Goal: Information Seeking & Learning: Check status

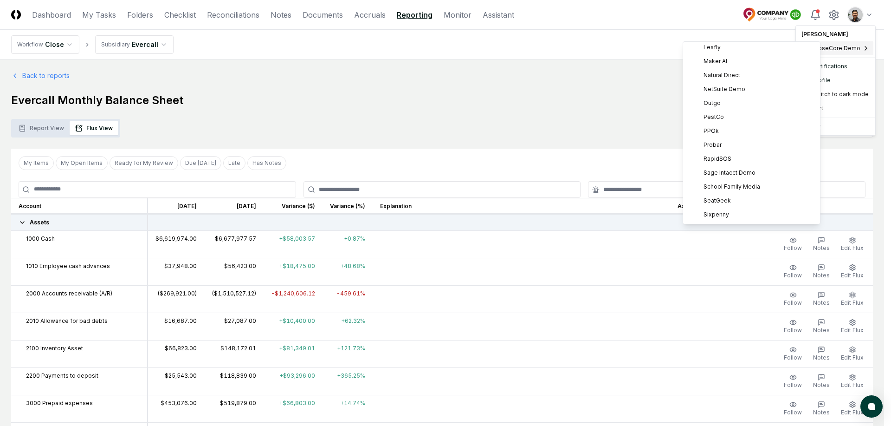
scroll to position [239, 0]
click at [730, 117] on div "RapidSOS" at bounding box center [751, 117] width 133 height 14
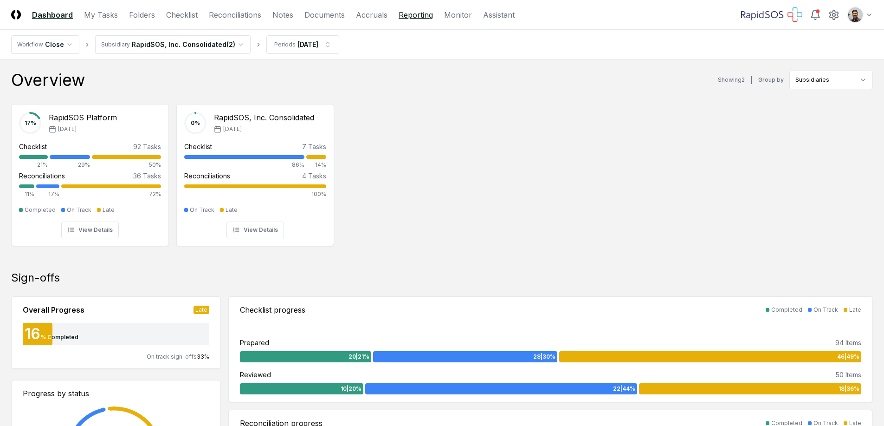
click at [425, 16] on link "Reporting" at bounding box center [416, 14] width 34 height 11
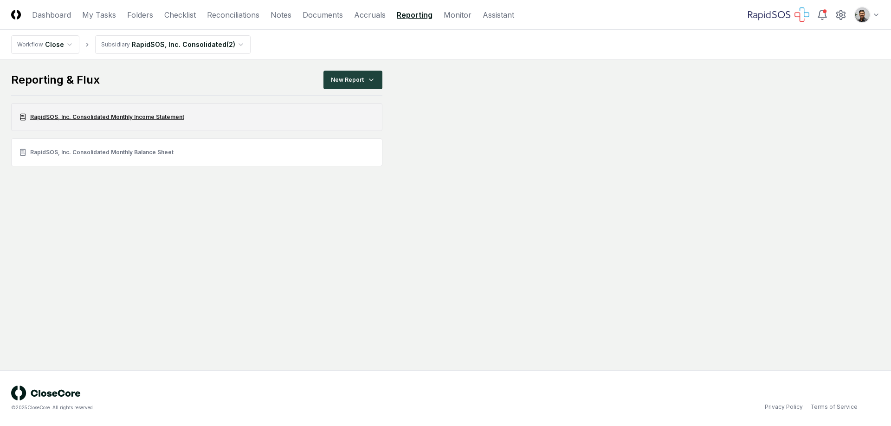
click at [124, 118] on link "RapidSOS, Inc. Consolidated Monthly Income Statement" at bounding box center [196, 117] width 371 height 28
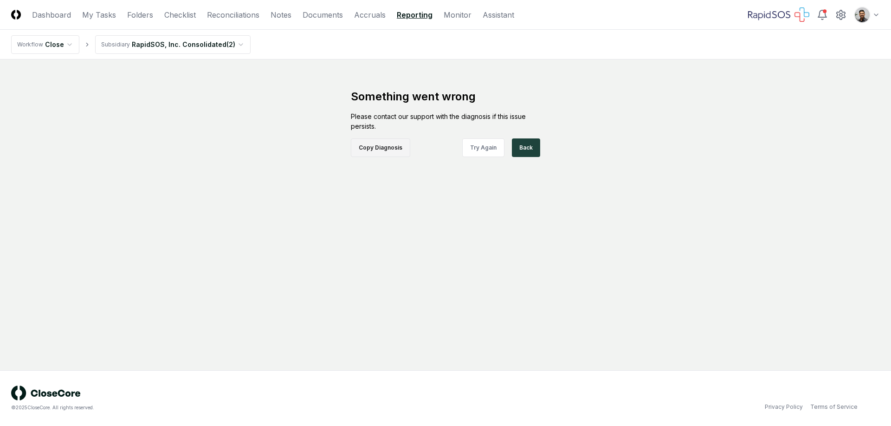
click at [381, 148] on button "Copy Diagnosis" at bounding box center [380, 147] width 59 height 19
click at [437, 124] on div "Please contact our support with the diagnosis if this issue persists." at bounding box center [445, 120] width 189 height 19
click at [490, 155] on button "Try Again" at bounding box center [483, 147] width 42 height 19
click at [487, 149] on button "Try Again" at bounding box center [483, 147] width 42 height 19
click at [470, 144] on button "Try Again" at bounding box center [483, 147] width 42 height 19
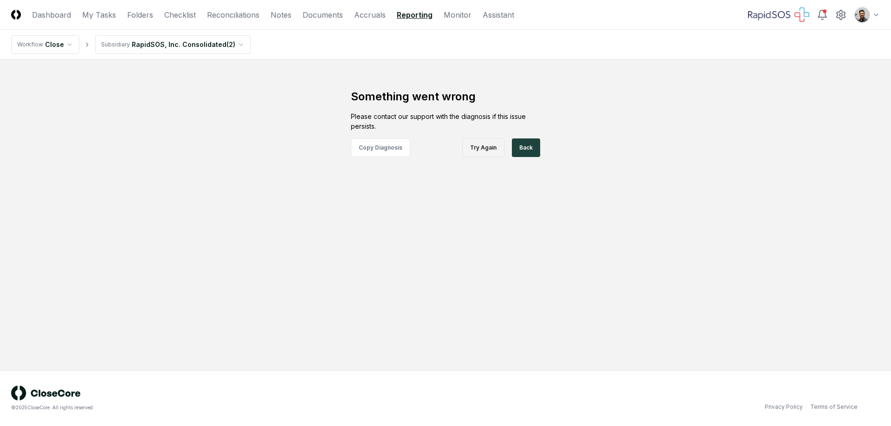
click at [479, 146] on button "Try Again" at bounding box center [483, 147] width 42 height 19
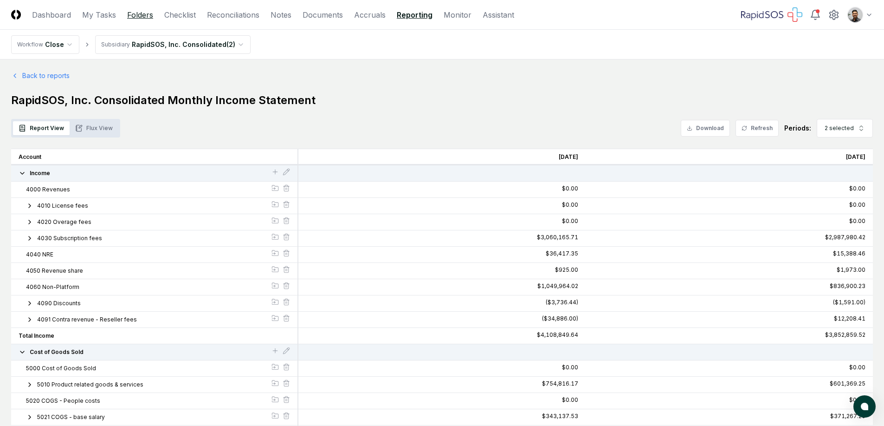
click at [146, 15] on link "Folders" at bounding box center [140, 14] width 26 height 11
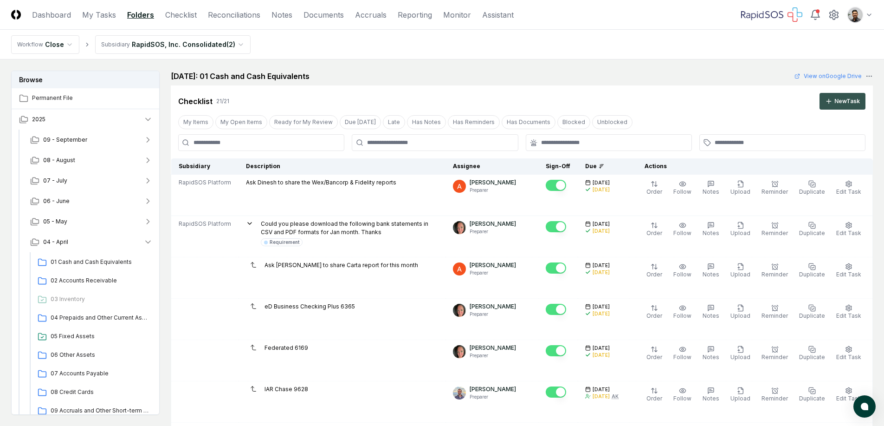
click at [842, 103] on div "New Task" at bounding box center [847, 101] width 26 height 8
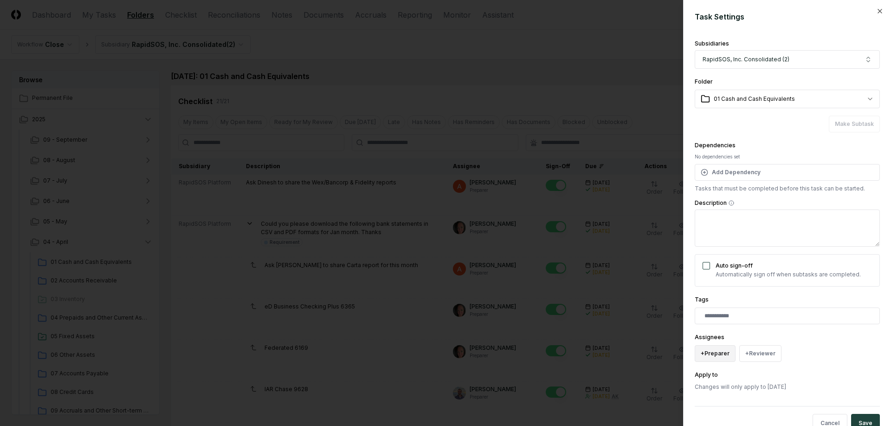
click at [724, 352] on button "+ Preparer" at bounding box center [715, 353] width 41 height 17
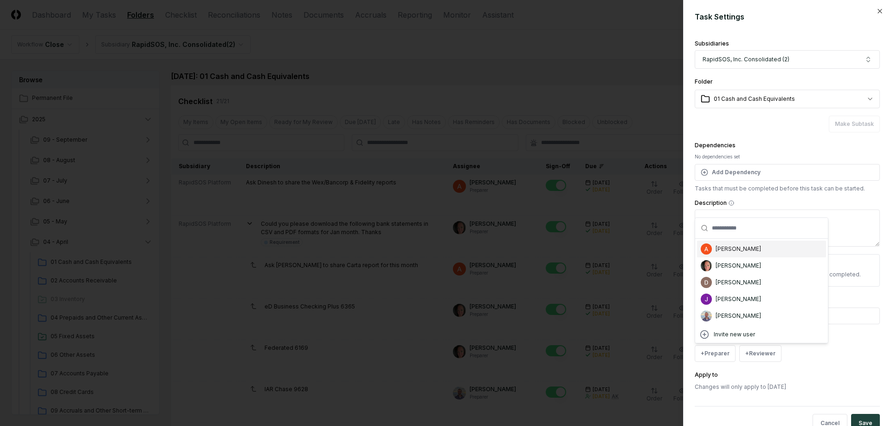
click at [741, 248] on div "Amit Kumar" at bounding box center [738, 249] width 45 height 8
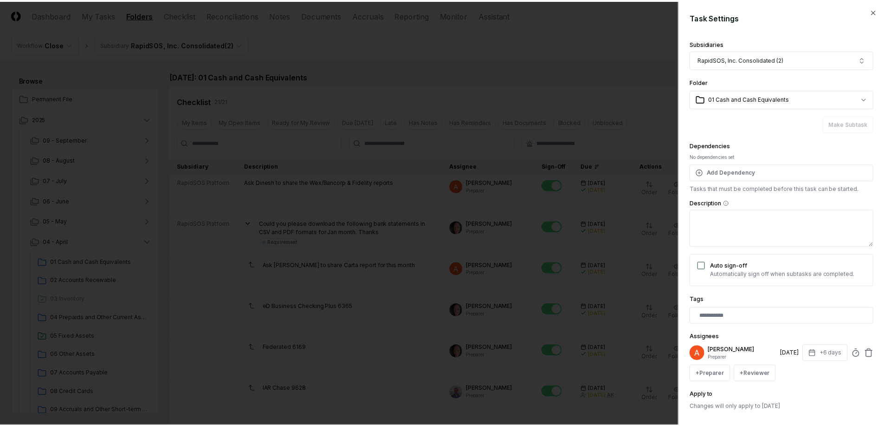
scroll to position [45, 0]
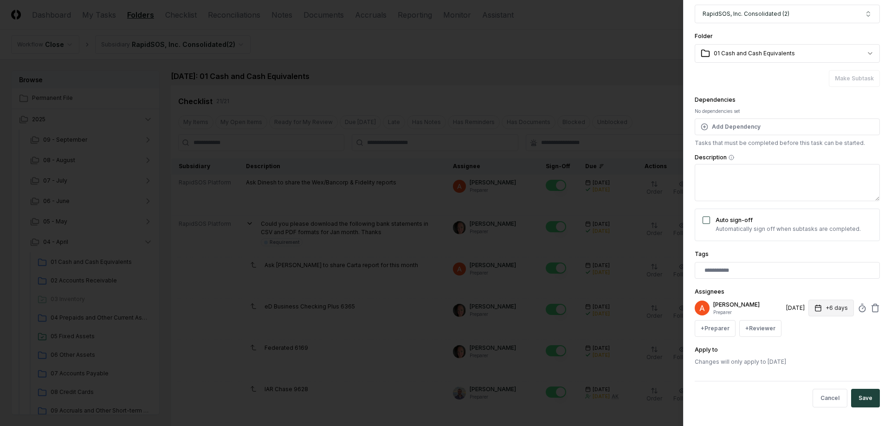
click at [814, 310] on icon "button" at bounding box center [817, 307] width 7 height 7
select select "****"
drag, startPoint x: 794, startPoint y: 346, endPoint x: 762, endPoint y: 342, distance: 32.7
click at [762, 343] on div "**********" at bounding box center [787, 179] width 185 height 374
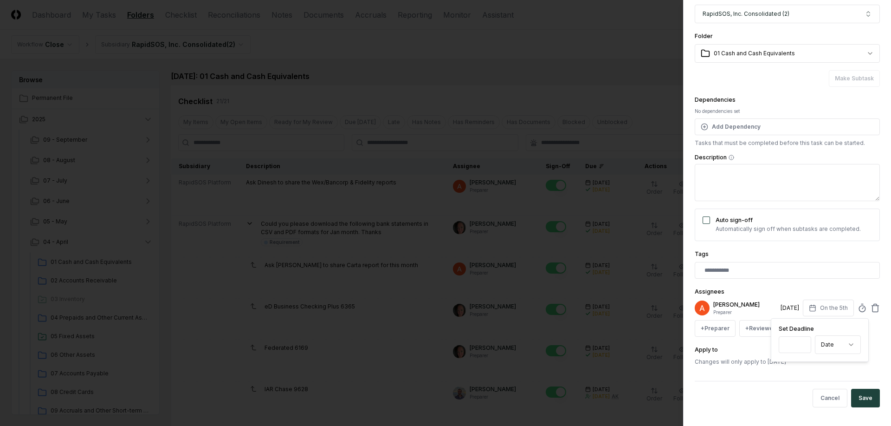
drag, startPoint x: 794, startPoint y: 345, endPoint x: 776, endPoint y: 344, distance: 17.2
click at [776, 344] on div "Set Deadline * Date ****** ****" at bounding box center [819, 339] width 97 height 43
type input "*"
click at [797, 297] on div "Assignees Amit Kumar Preparer 5/2/2025 On the 2nd Set Deadline * Date ****** **…" at bounding box center [787, 311] width 185 height 51
click at [812, 305] on button "On the 2nd" at bounding box center [827, 307] width 53 height 17
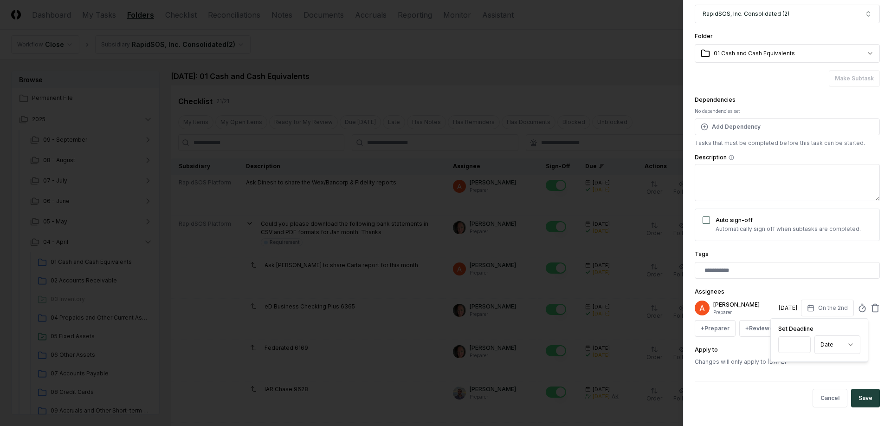
drag, startPoint x: 791, startPoint y: 345, endPoint x: 763, endPoint y: 342, distance: 27.6
click at [763, 342] on div "**********" at bounding box center [787, 179] width 185 height 374
drag, startPoint x: 793, startPoint y: 342, endPoint x: 773, endPoint y: 341, distance: 19.5
click at [773, 341] on div "Set Deadline * Date ****** ****" at bounding box center [819, 339] width 97 height 43
type input "*"
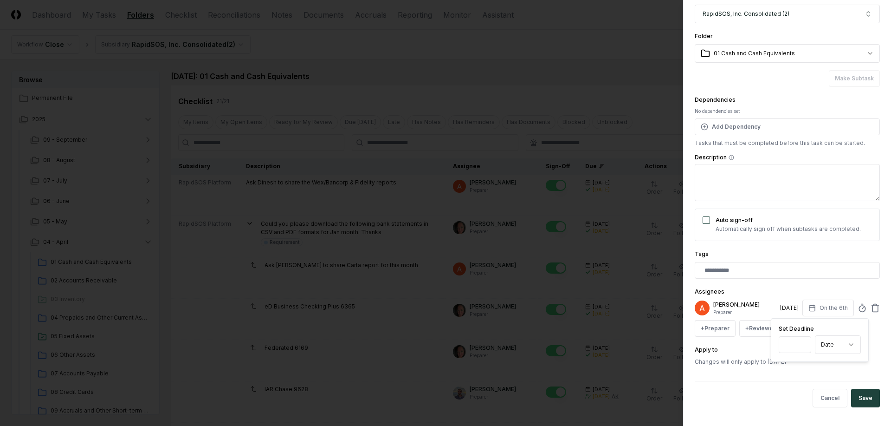
click at [810, 294] on div "Assignees Amit Kumar Preparer 5/6/2025 On the 6th Set Deadline * Date ****** **…" at bounding box center [787, 311] width 185 height 51
click at [816, 308] on button "On the 6th" at bounding box center [828, 307] width 52 height 17
type input "**"
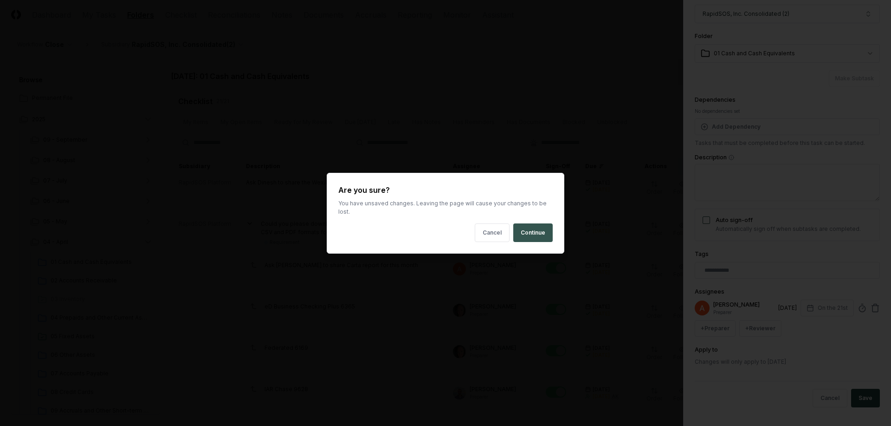
click at [529, 229] on button "Continue" at bounding box center [532, 232] width 39 height 19
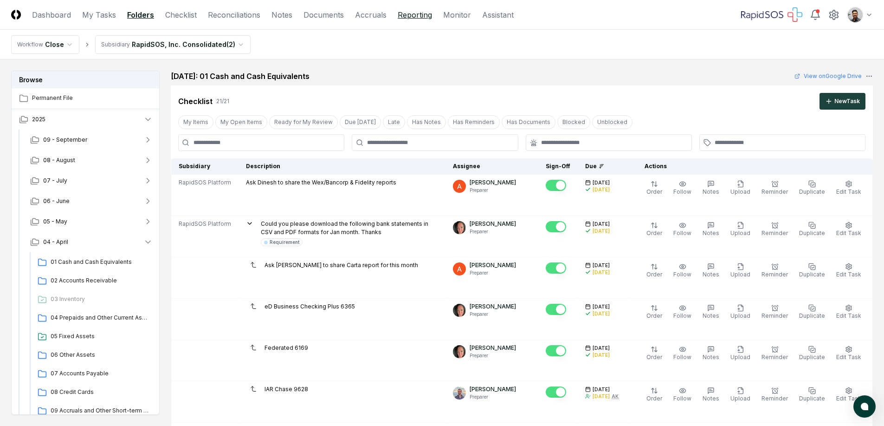
click at [420, 16] on link "Reporting" at bounding box center [415, 14] width 34 height 11
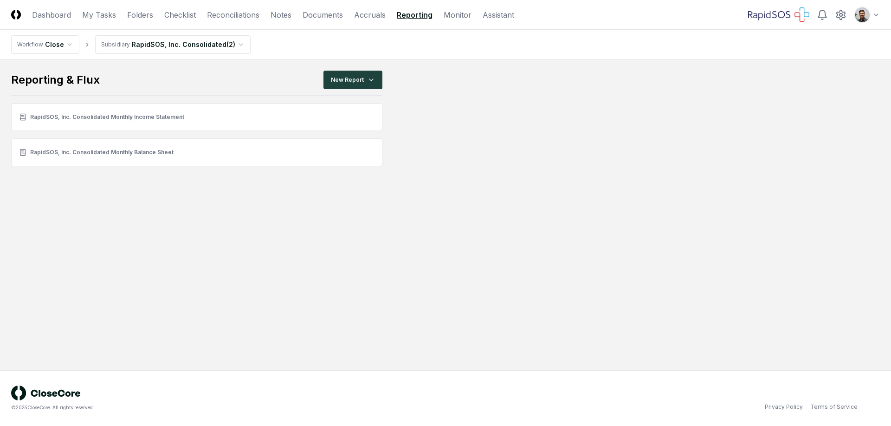
click at [490, 171] on main "Reporting & Flux New Report RapidSOS, Inc. Consolidated Monthly Income Statemen…" at bounding box center [445, 214] width 891 height 310
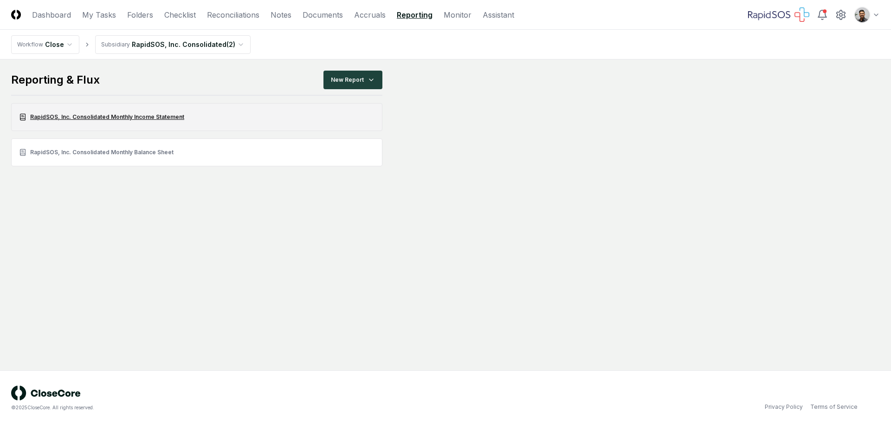
click at [142, 119] on link "RapidSOS, Inc. Consolidated Monthly Income Statement" at bounding box center [196, 117] width 371 height 28
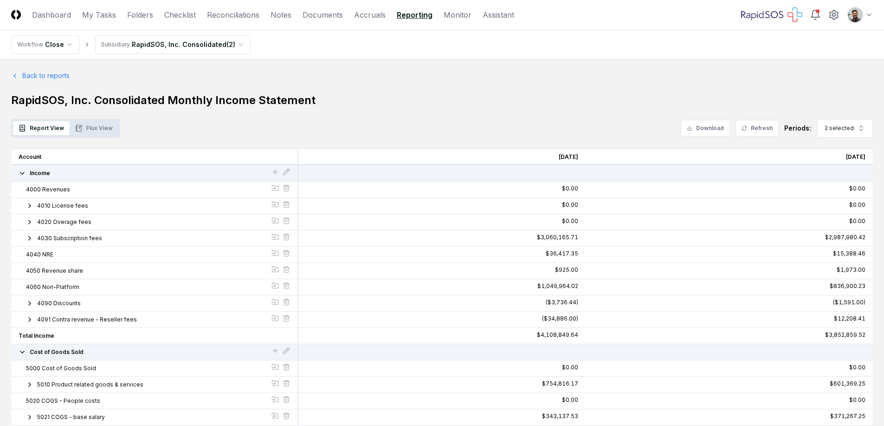
click at [96, 128] on button "Flux View" at bounding box center [94, 128] width 49 height 14
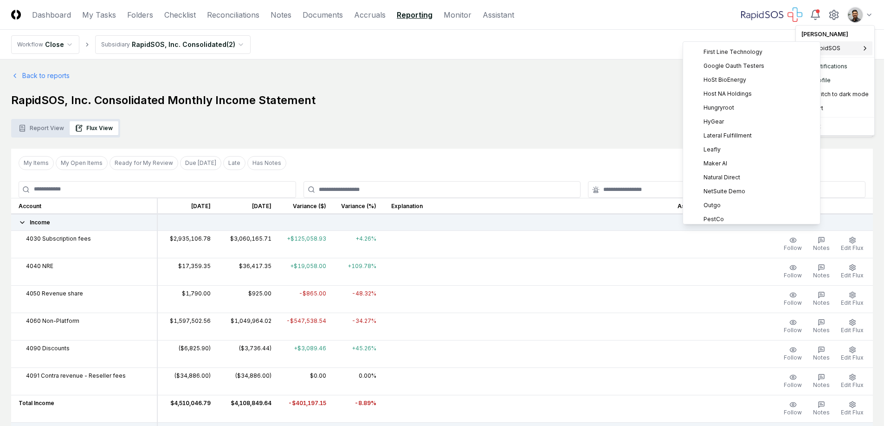
scroll to position [175, 0]
click at [710, 153] on span "PPOk" at bounding box center [711, 153] width 15 height 8
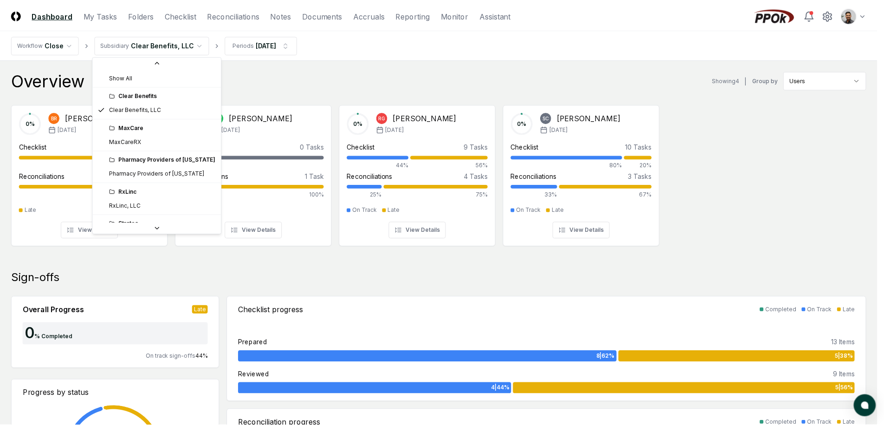
scroll to position [26, 0]
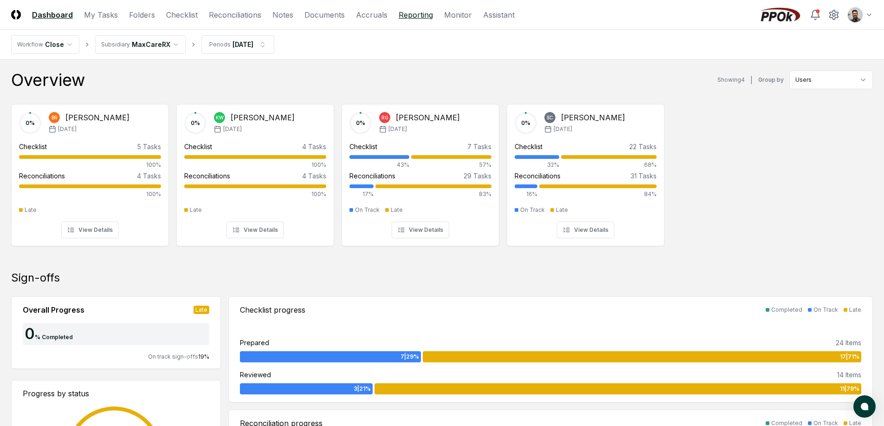
click at [411, 16] on link "Reporting" at bounding box center [416, 14] width 34 height 11
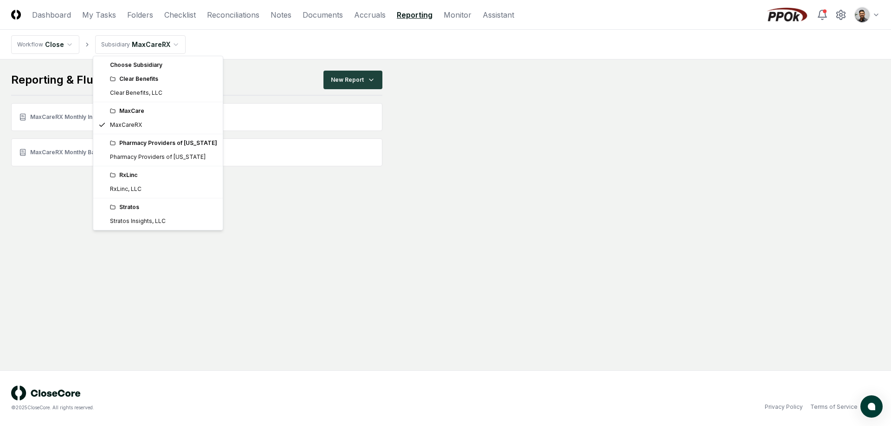
click at [155, 51] on html "CloseCore Dashboard My Tasks Folders Checklist Reconciliations Notes Documents …" at bounding box center [445, 213] width 891 height 426
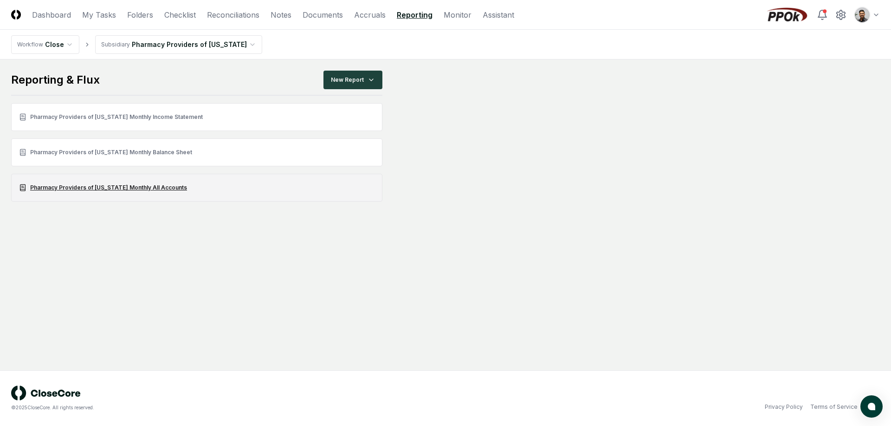
click at [164, 189] on link "Pharmacy Providers of [US_STATE] Monthly All Accounts" at bounding box center [196, 188] width 371 height 28
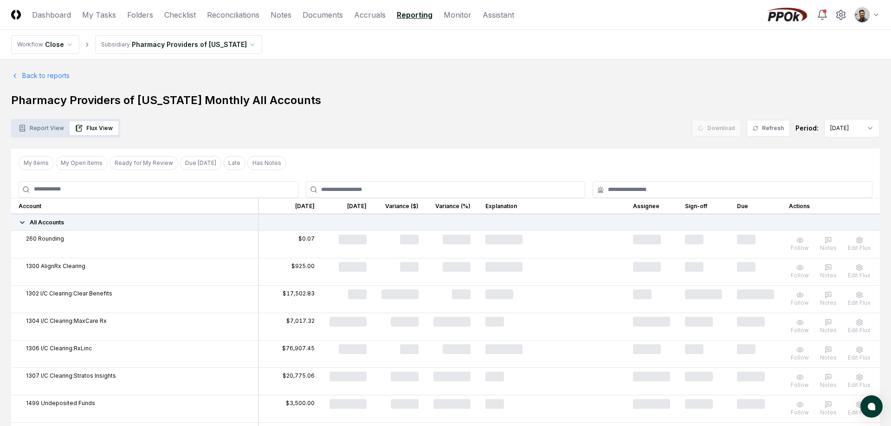
click at [39, 220] on span "All Accounts" at bounding box center [47, 222] width 34 height 8
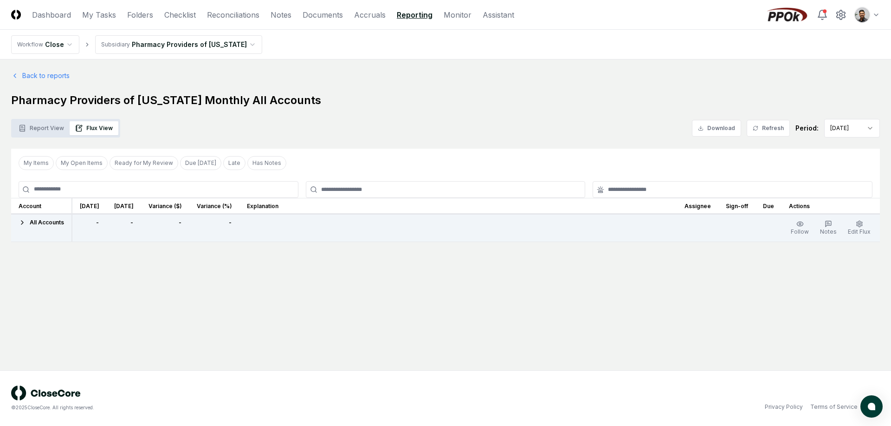
click at [39, 220] on span "All Accounts" at bounding box center [47, 222] width 34 height 8
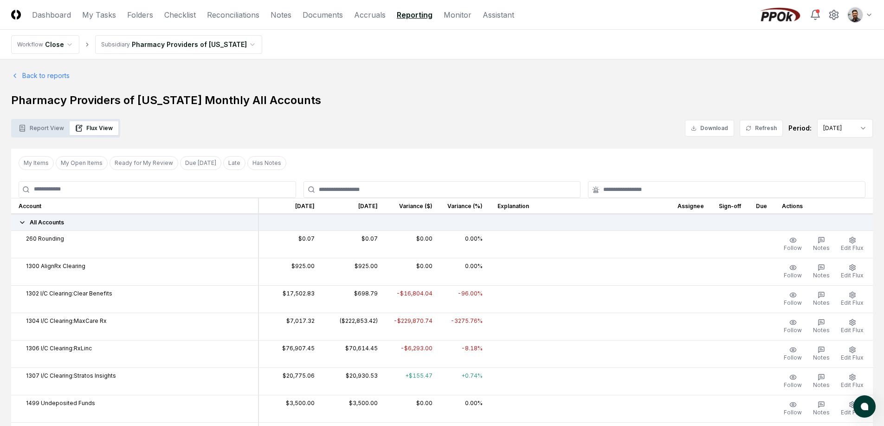
click at [35, 129] on button "Report View" at bounding box center [41, 128] width 57 height 14
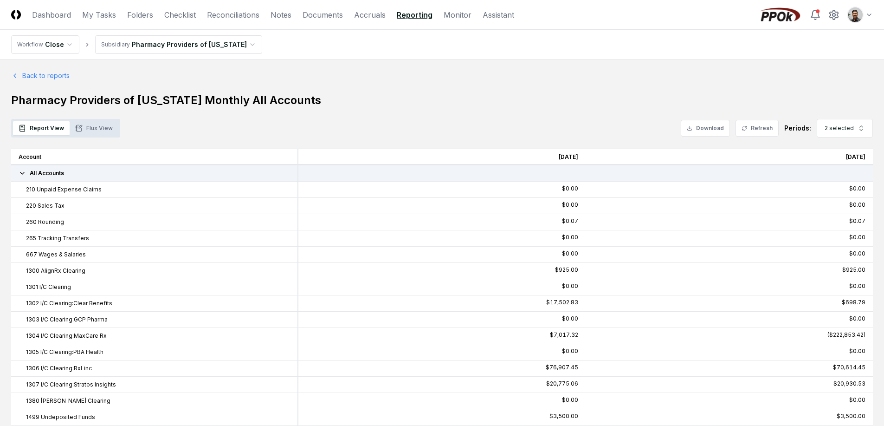
click at [82, 126] on button "Flux View" at bounding box center [94, 128] width 49 height 14
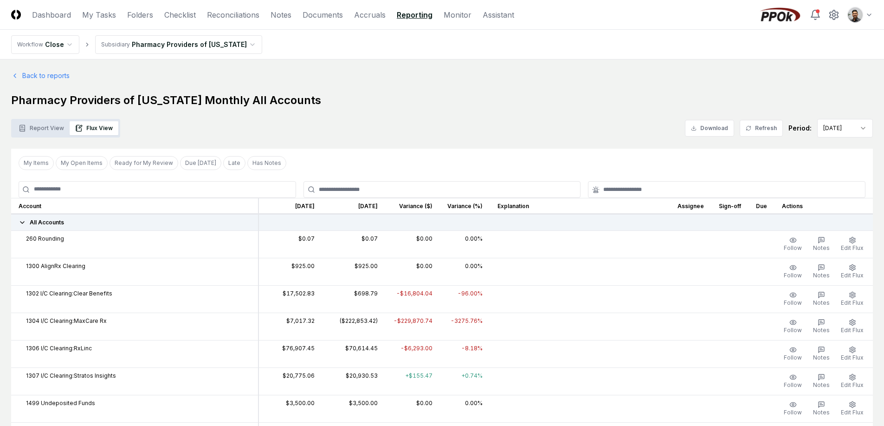
click at [58, 127] on button "Report View" at bounding box center [41, 128] width 57 height 14
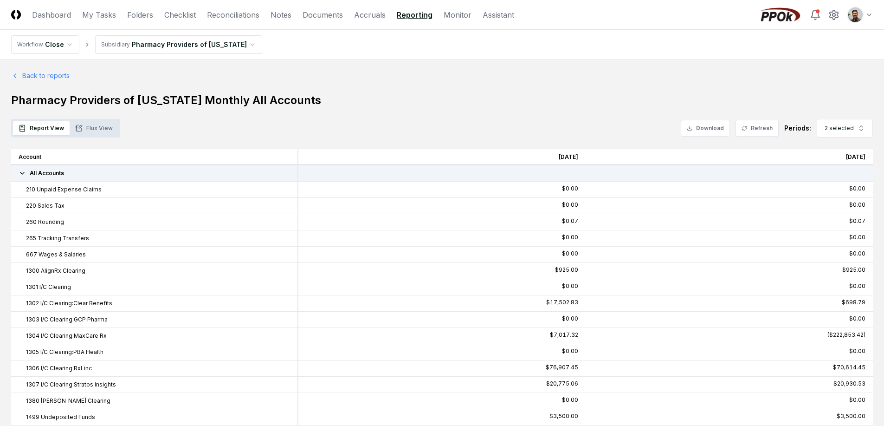
click at [90, 127] on button "Flux View" at bounding box center [94, 128] width 49 height 14
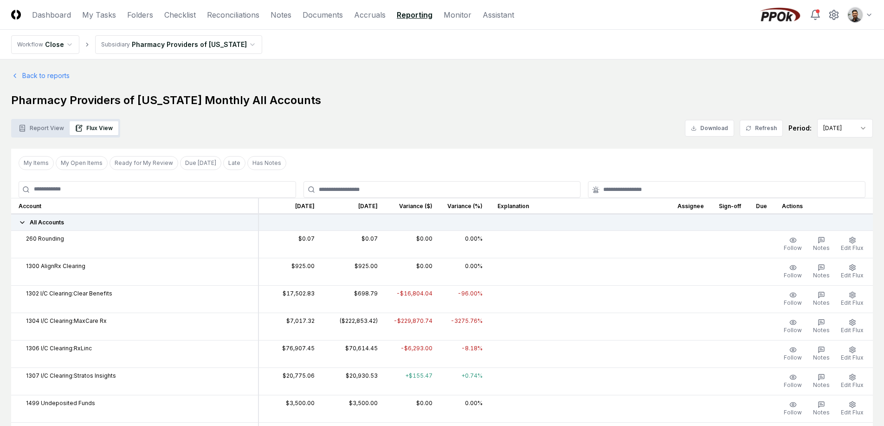
click at [71, 220] on div "All Accounts" at bounding box center [135, 222] width 232 height 8
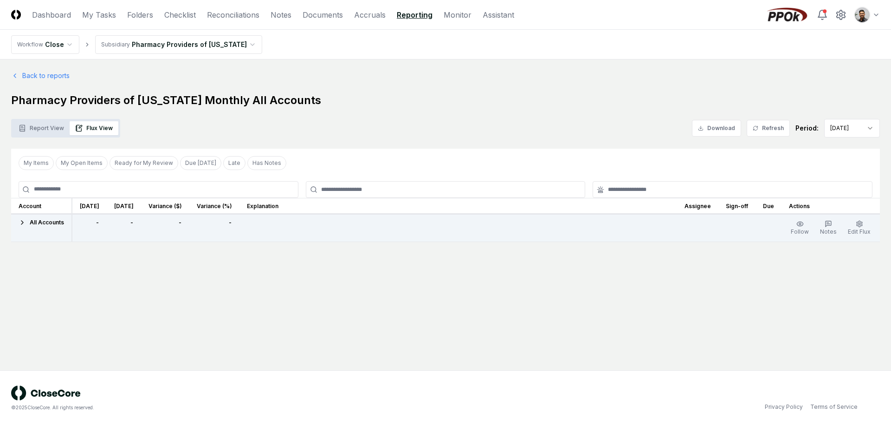
click at [52, 222] on span "All Accounts" at bounding box center [47, 222] width 34 height 8
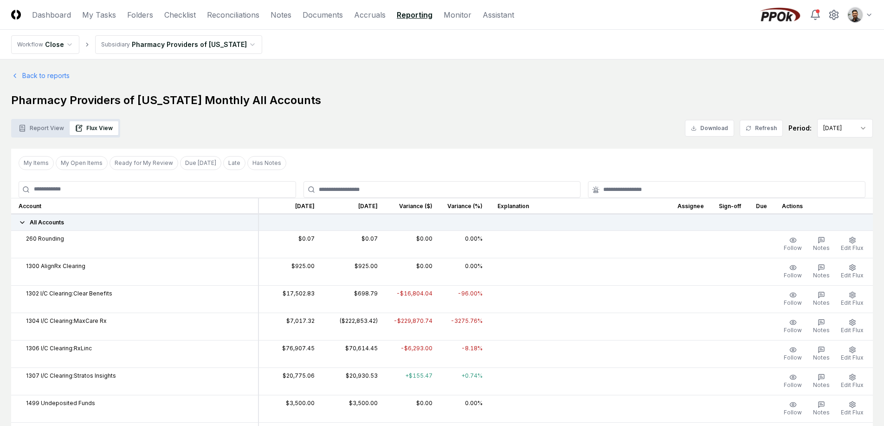
scroll to position [2, 0]
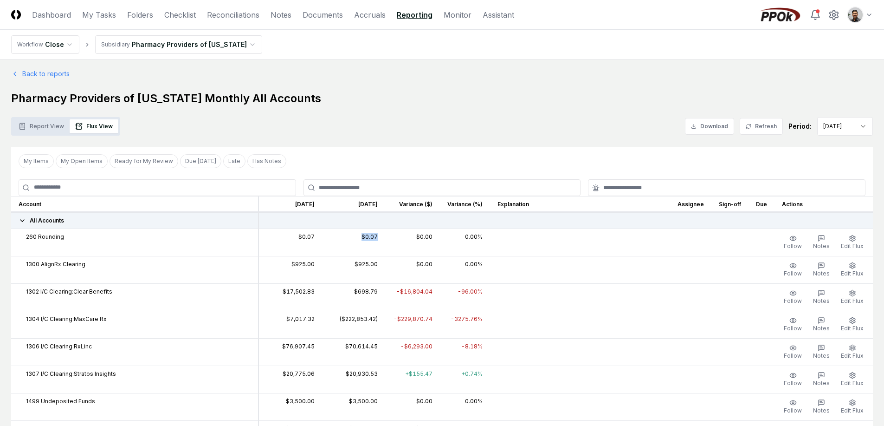
drag, startPoint x: 296, startPoint y: 241, endPoint x: 373, endPoint y: 241, distance: 76.6
click at [373, 241] on tr "260 Rounding $0.07 $0.07 $0.00 0.00% Follow Notes Edit Flux" at bounding box center [442, 241] width 862 height 27
click at [373, 241] on td "$0.07" at bounding box center [353, 241] width 63 height 27
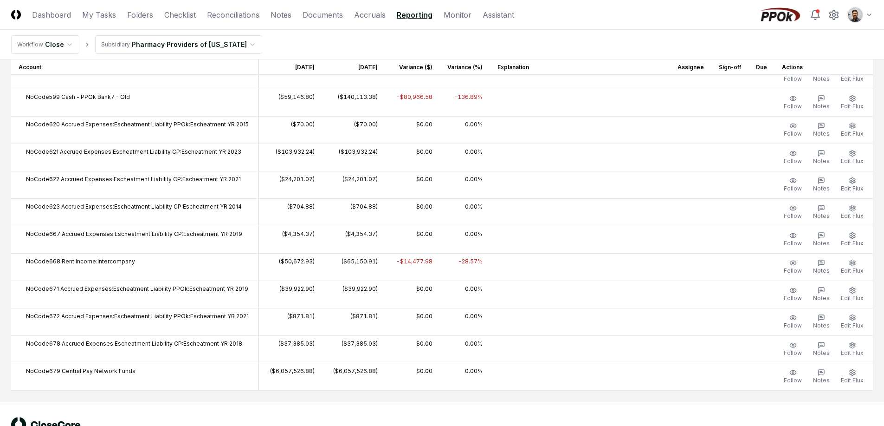
scroll to position [3733, 0]
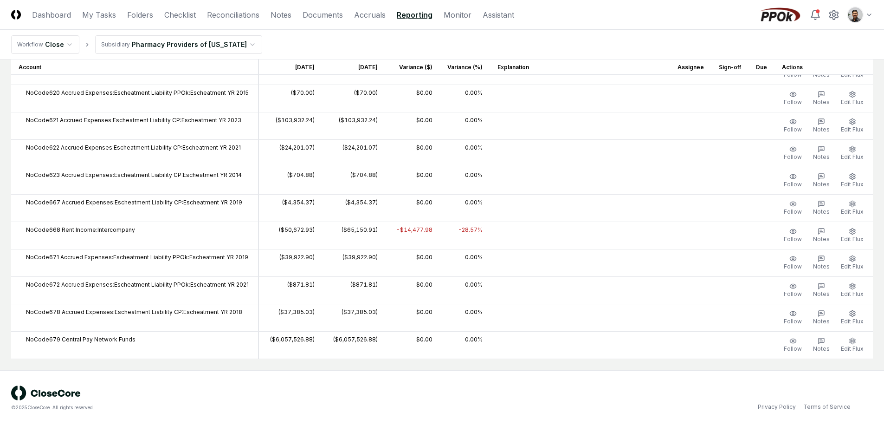
drag, startPoint x: 111, startPoint y: 239, endPoint x: 159, endPoint y: 239, distance: 47.8
click at [159, 239] on td "NoCode668 Rent Income:Intercompany" at bounding box center [134, 234] width 247 height 27
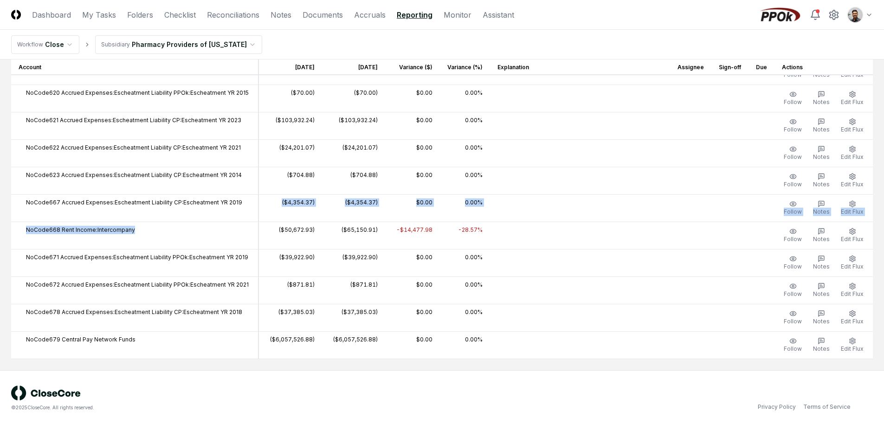
drag, startPoint x: 143, startPoint y: 228, endPoint x: 119, endPoint y: 220, distance: 26.1
click at [119, 220] on td "NoCode667 Accrued Expenses:Escheatment Liability CP:Escheatment YR 2019" at bounding box center [134, 207] width 247 height 27
drag, startPoint x: 137, startPoint y: 224, endPoint x: 130, endPoint y: 231, distance: 9.9
click at [130, 231] on td "NoCode668 Rent Income:Intercompany" at bounding box center [134, 234] width 247 height 27
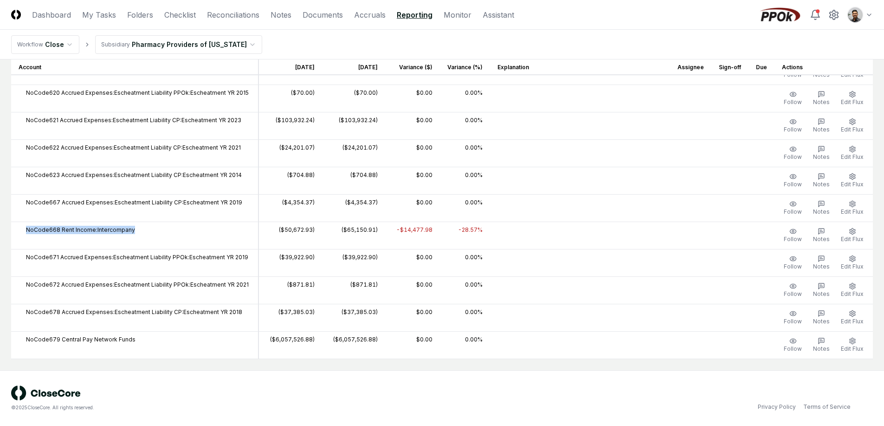
click at [130, 231] on div "NoCode668 Rent Income:Intercompany" at bounding box center [135, 230] width 232 height 8
drag, startPoint x: 349, startPoint y: 230, endPoint x: 472, endPoint y: 229, distance: 123.0
click at [472, 229] on tr "NoCode668 Rent Income:Intercompany ($50,672.93) ($65,150.91) -$14,477.98 -28.57…" at bounding box center [442, 234] width 862 height 27
click at [472, 229] on td "-28.57%" at bounding box center [465, 234] width 50 height 27
drag, startPoint x: 483, startPoint y: 230, endPoint x: 396, endPoint y: 229, distance: 86.8
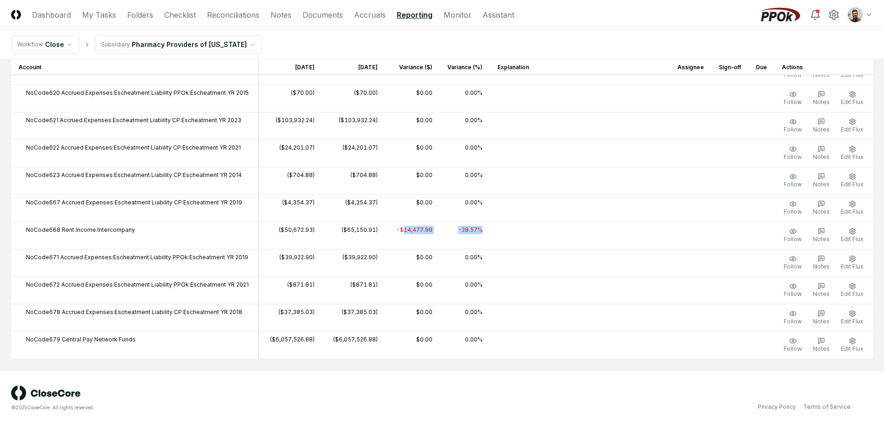
click at [396, 229] on tr "NoCode668 Rent Income:Intercompany ($50,672.93) ($65,150.91) -$14,477.98 -28.57…" at bounding box center [442, 234] width 862 height 27
click at [396, 229] on td "-$14,477.98" at bounding box center [412, 234] width 55 height 27
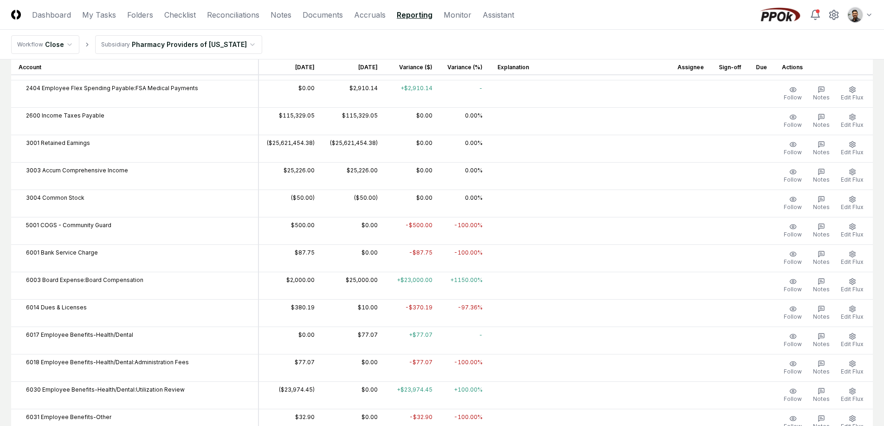
scroll to position [0, 0]
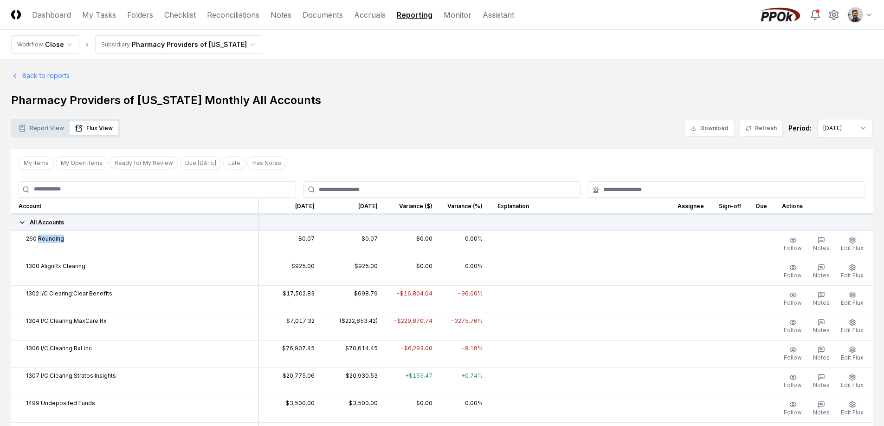
drag, startPoint x: 90, startPoint y: 241, endPoint x: 39, endPoint y: 238, distance: 51.6
click at [39, 238] on div "260 Rounding" at bounding box center [135, 238] width 232 height 8
click at [39, 238] on span "260 Rounding" at bounding box center [45, 238] width 38 height 8
drag, startPoint x: 38, startPoint y: 238, endPoint x: 83, endPoint y: 239, distance: 45.5
click at [83, 239] on div "260 Rounding" at bounding box center [135, 238] width 232 height 8
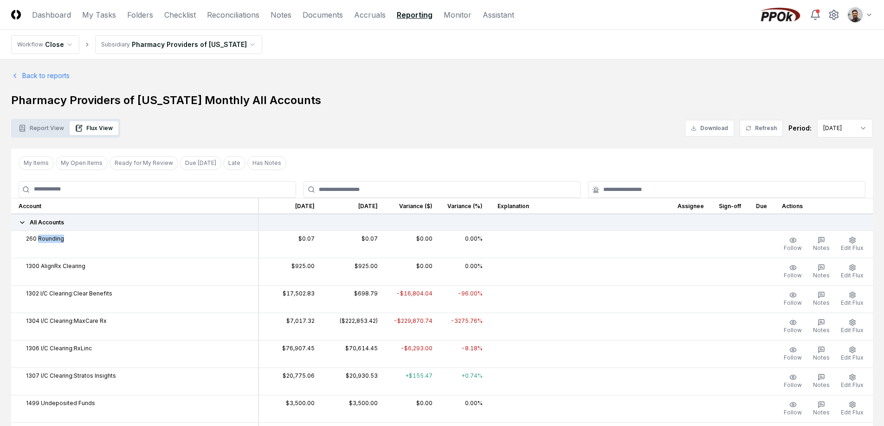
click at [83, 239] on div "260 Rounding" at bounding box center [135, 238] width 232 height 8
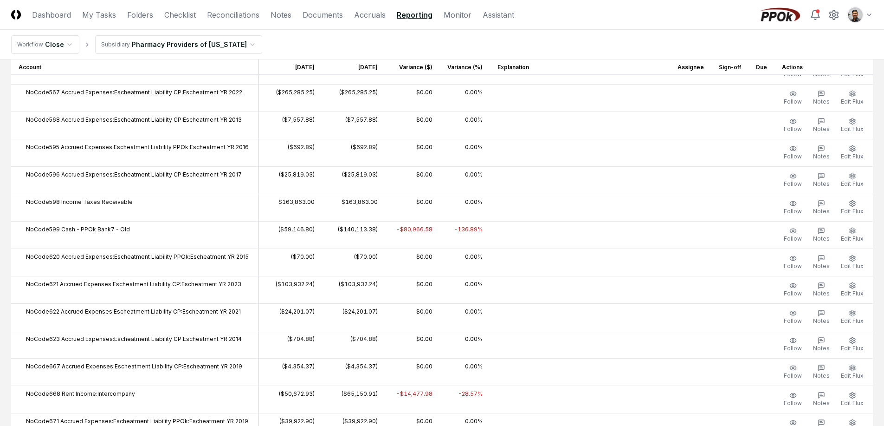
scroll to position [3733, 0]
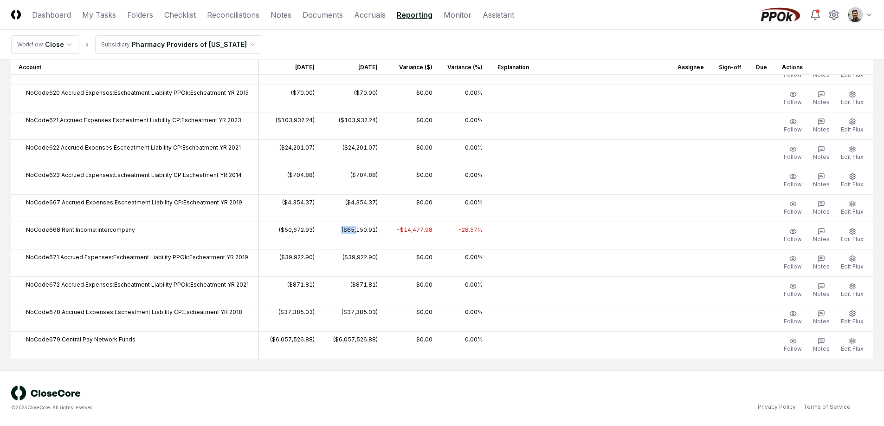
drag, startPoint x: 350, startPoint y: 232, endPoint x: 326, endPoint y: 229, distance: 23.8
click at [326, 229] on td "($65,150.91)" at bounding box center [353, 234] width 63 height 27
drag, startPoint x: 324, startPoint y: 229, endPoint x: 362, endPoint y: 229, distance: 38.1
click at [362, 229] on td "($65,150.91)" at bounding box center [353, 234] width 63 height 27
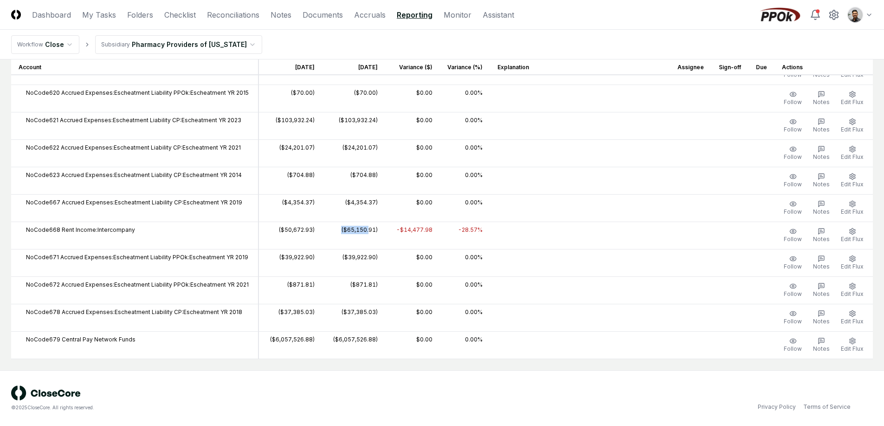
click at [362, 229] on td "($65,150.91)" at bounding box center [353, 234] width 63 height 27
drag, startPoint x: 362, startPoint y: 229, endPoint x: 340, endPoint y: 232, distance: 22.4
click at [340, 232] on td "($65,150.91)" at bounding box center [353, 234] width 63 height 27
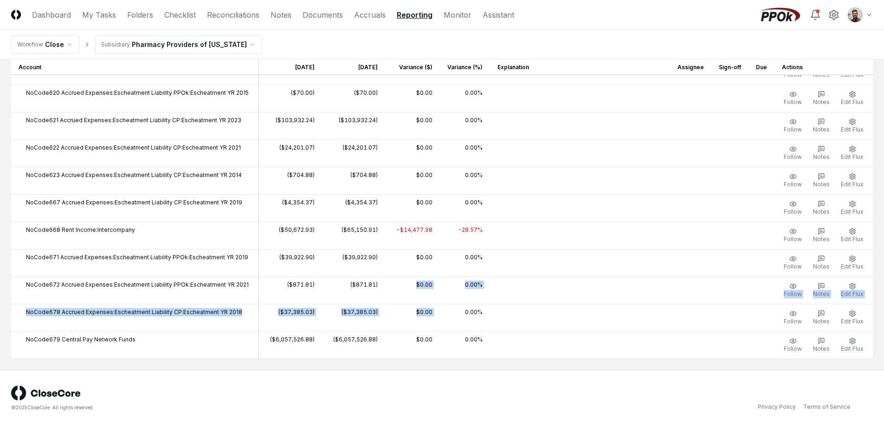
drag, startPoint x: 337, startPoint y: 291, endPoint x: 442, endPoint y: 306, distance: 105.5
click at [442, 306] on td "0.00%" at bounding box center [465, 317] width 50 height 27
drag, startPoint x: 428, startPoint y: 313, endPoint x: 376, endPoint y: 284, distance: 60.0
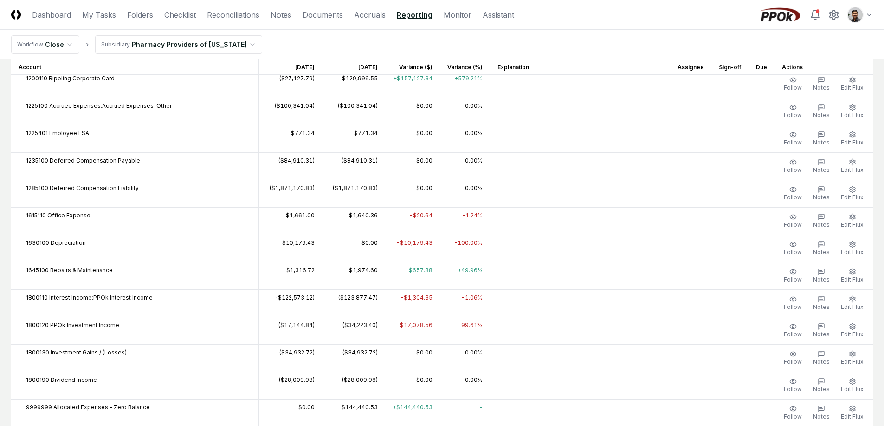
scroll to position [0, 0]
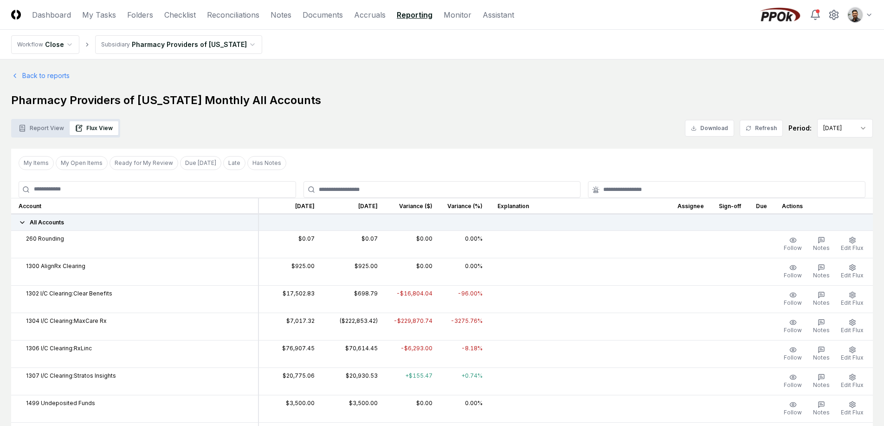
click at [376, 283] on td "$925.00" at bounding box center [353, 271] width 63 height 27
drag, startPoint x: 408, startPoint y: 250, endPoint x: 420, endPoint y: 273, distance: 26.2
click at [420, 273] on td "$0.00" at bounding box center [412, 271] width 55 height 27
drag, startPoint x: 423, startPoint y: 271, endPoint x: 412, endPoint y: 265, distance: 11.8
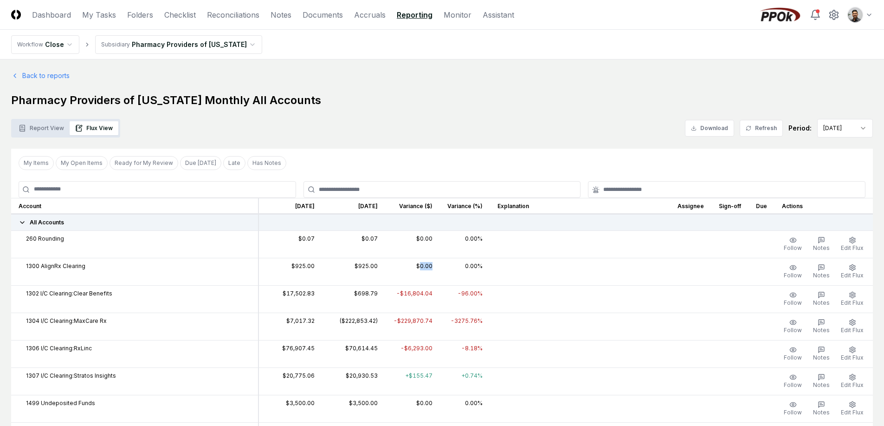
click at [412, 265] on td "$0.00" at bounding box center [412, 271] width 55 height 27
drag, startPoint x: 419, startPoint y: 265, endPoint x: 465, endPoint y: 267, distance: 45.6
click at [465, 267] on tr "1300 AlignRx Clearing $925.00 $925.00 $0.00 0.00% Follow Notes Edit Flux" at bounding box center [442, 271] width 862 height 27
click at [498, 263] on div at bounding box center [580, 266] width 165 height 8
